Goal: Find specific page/section: Find specific page/section

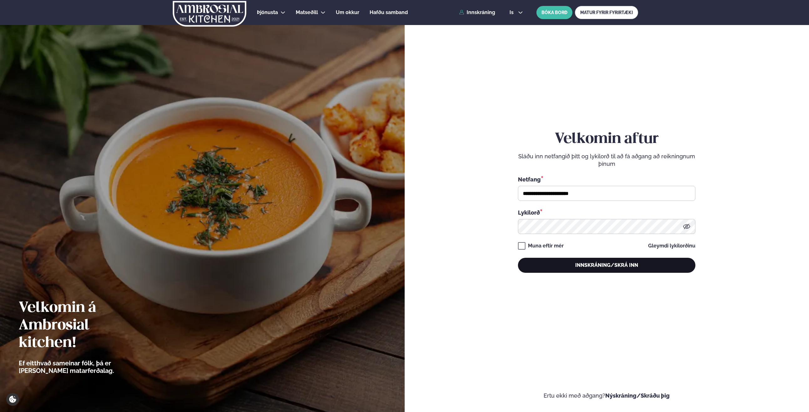
click at [607, 269] on button "Innskráning/Skrá inn" at bounding box center [607, 265] width 178 height 15
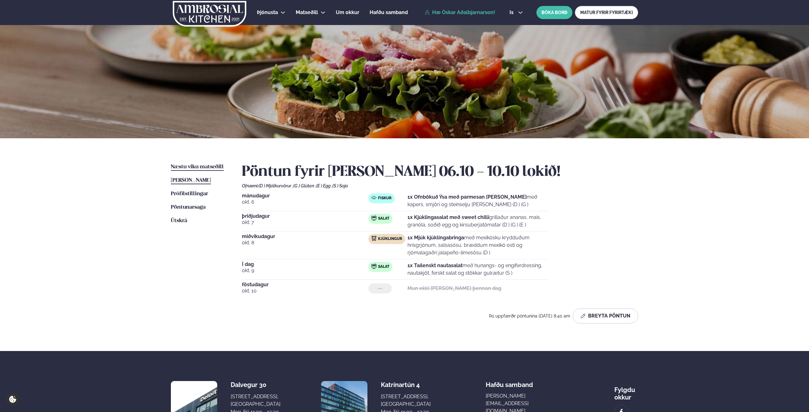
click at [195, 168] on span "Næstu viku matseðill" at bounding box center [197, 166] width 53 height 5
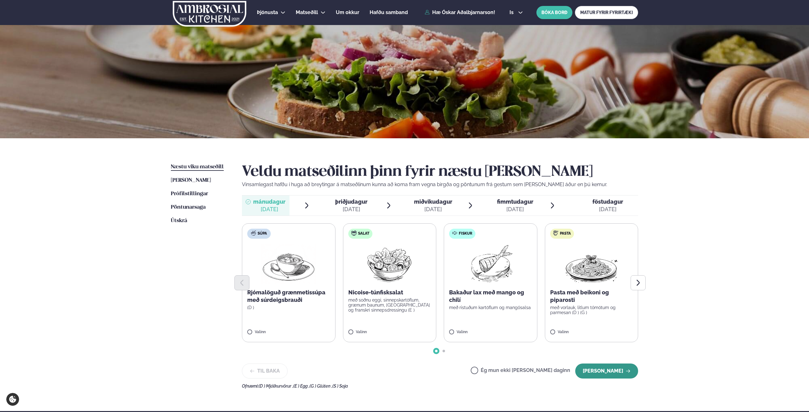
click at [605, 372] on button "[PERSON_NAME]" at bounding box center [607, 371] width 63 height 15
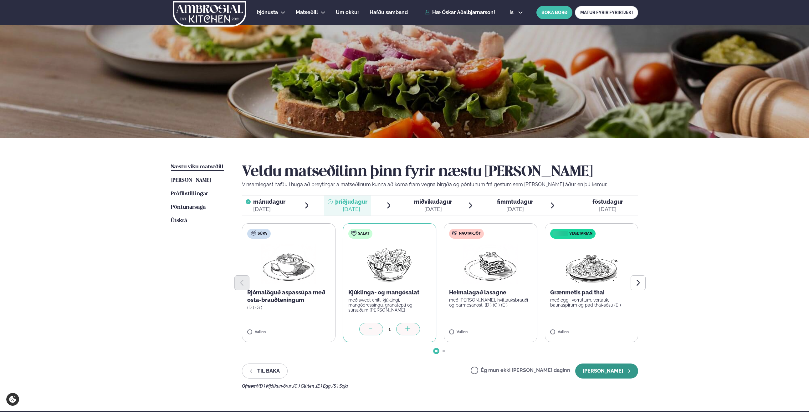
click at [599, 375] on button "[PERSON_NAME]" at bounding box center [607, 371] width 63 height 15
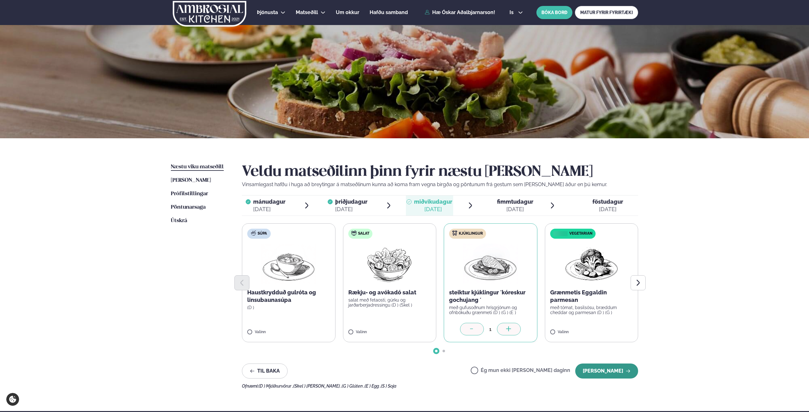
click at [607, 374] on button "[PERSON_NAME]" at bounding box center [607, 371] width 63 height 15
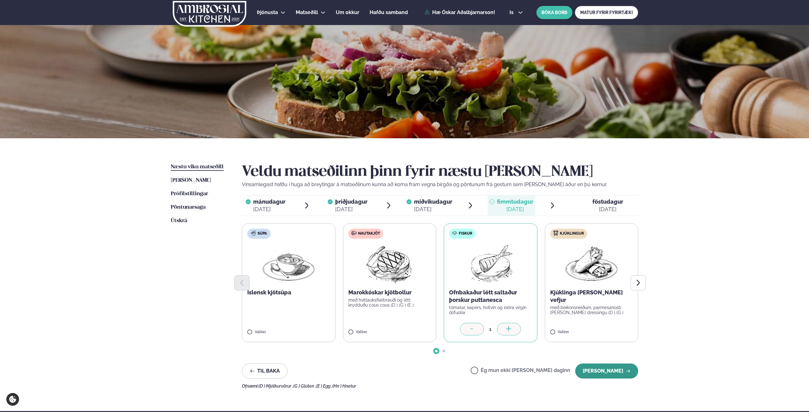
click at [607, 374] on button "[PERSON_NAME]" at bounding box center [607, 371] width 63 height 15
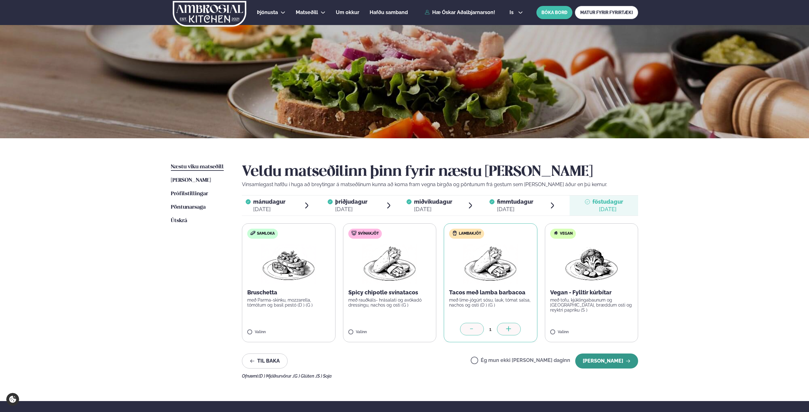
click at [617, 359] on button "[PERSON_NAME]" at bounding box center [607, 361] width 63 height 15
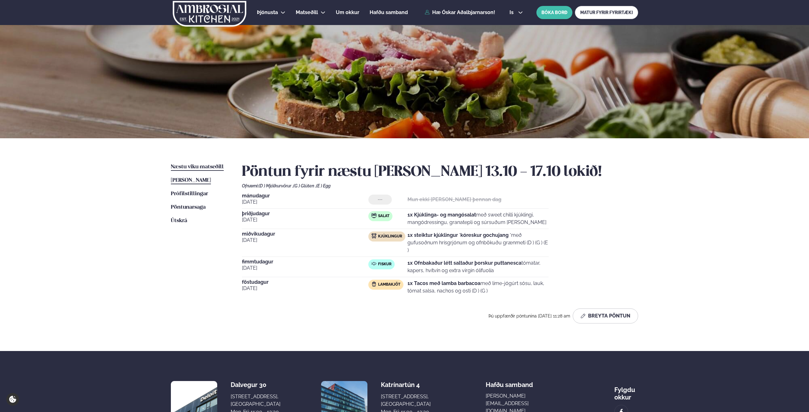
click at [198, 181] on span "[PERSON_NAME]" at bounding box center [191, 180] width 40 height 5
